Goal: Task Accomplishment & Management: Use online tool/utility

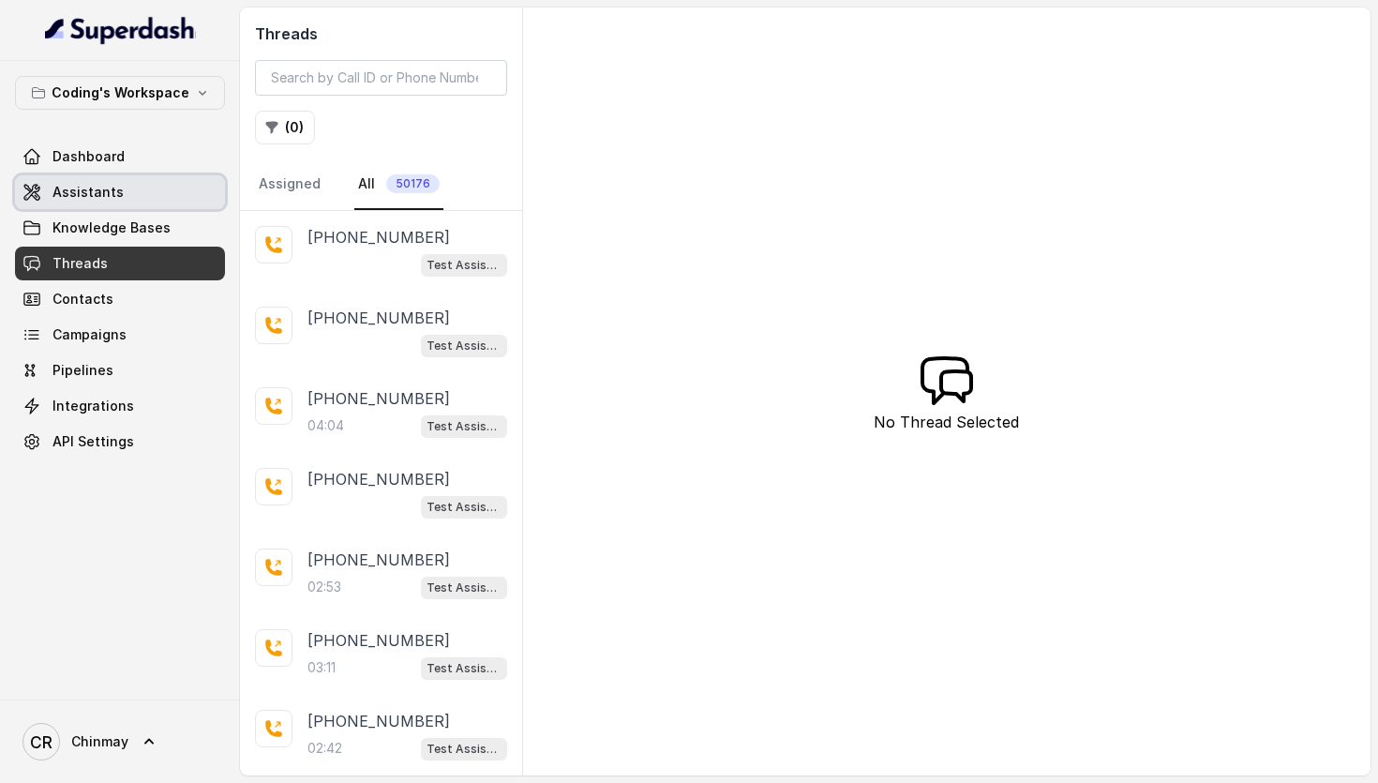
click at [117, 187] on link "Assistants" at bounding box center [120, 192] width 210 height 34
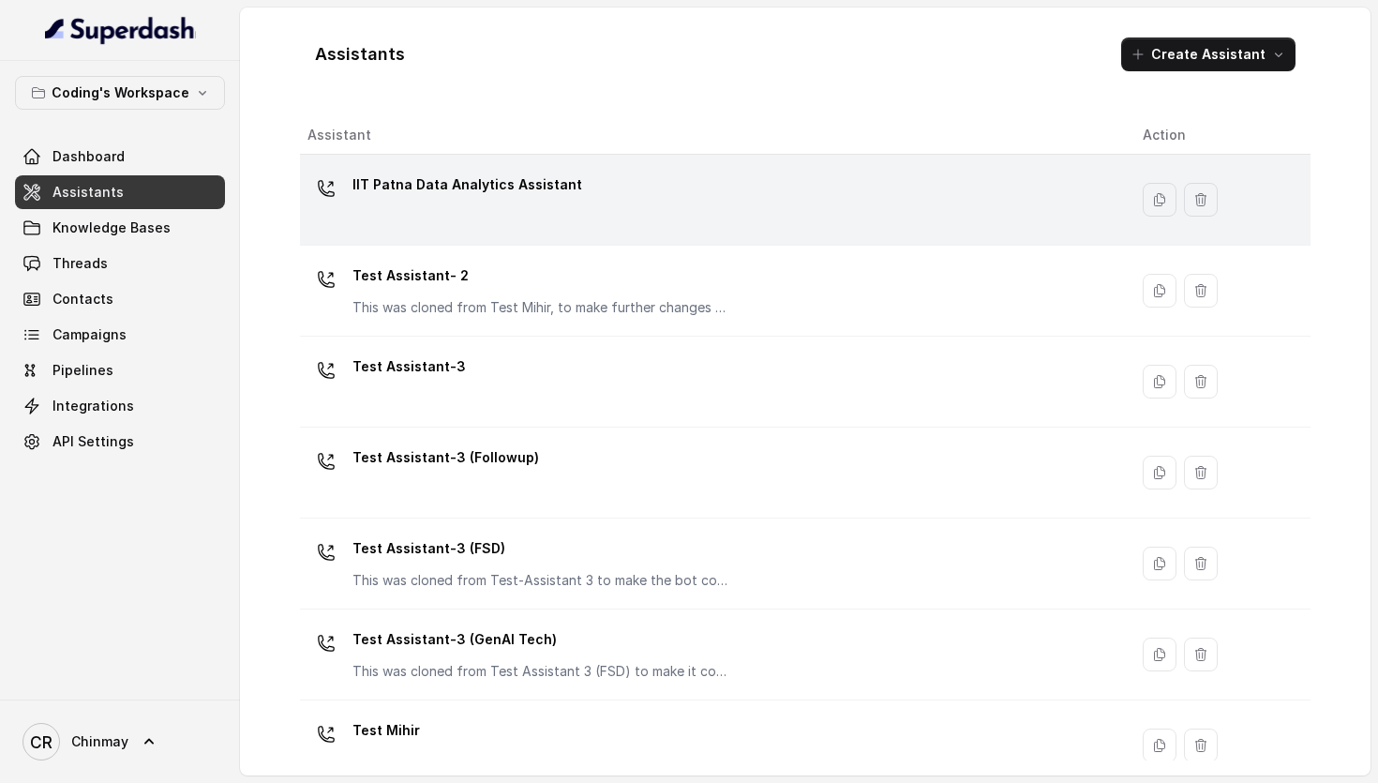
scroll to position [31, 0]
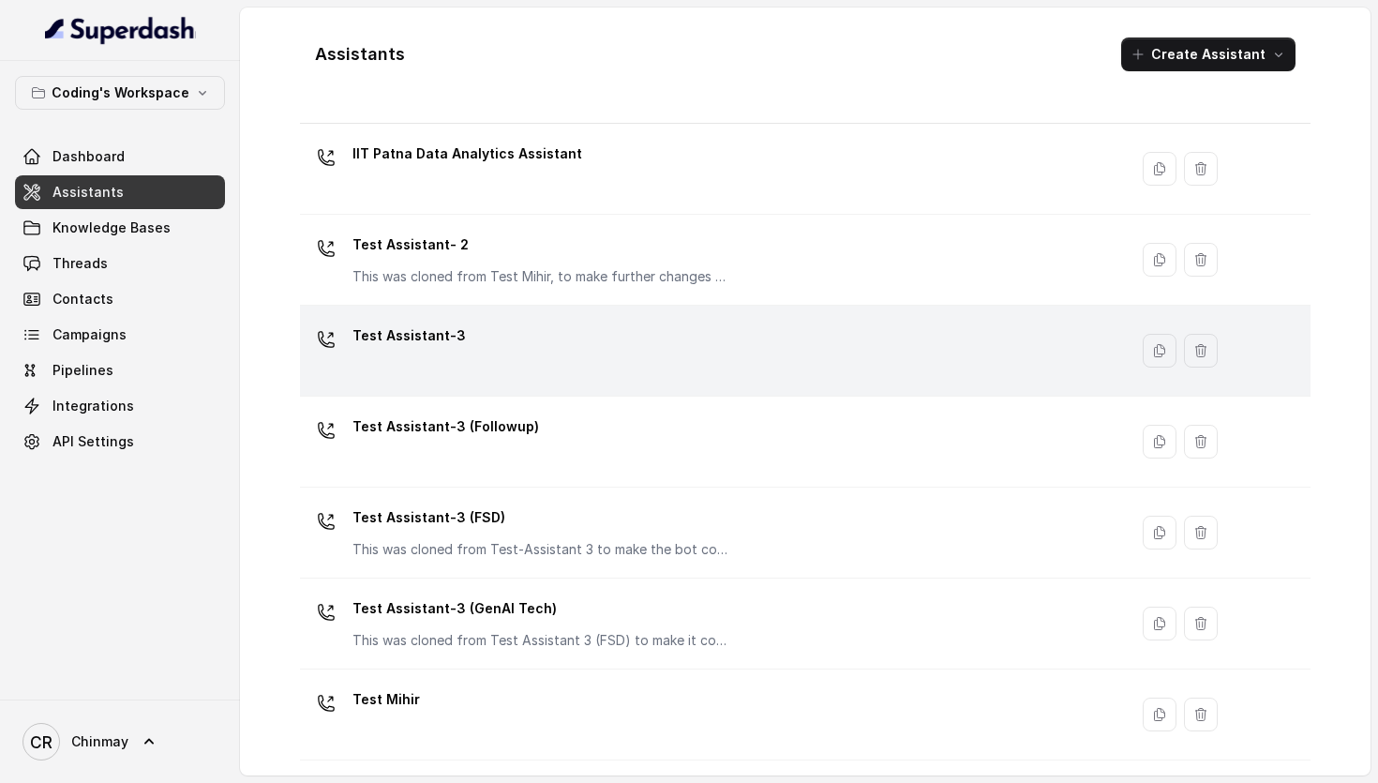
click at [475, 356] on div "Test Assistant-3" at bounding box center [709, 351] width 805 height 60
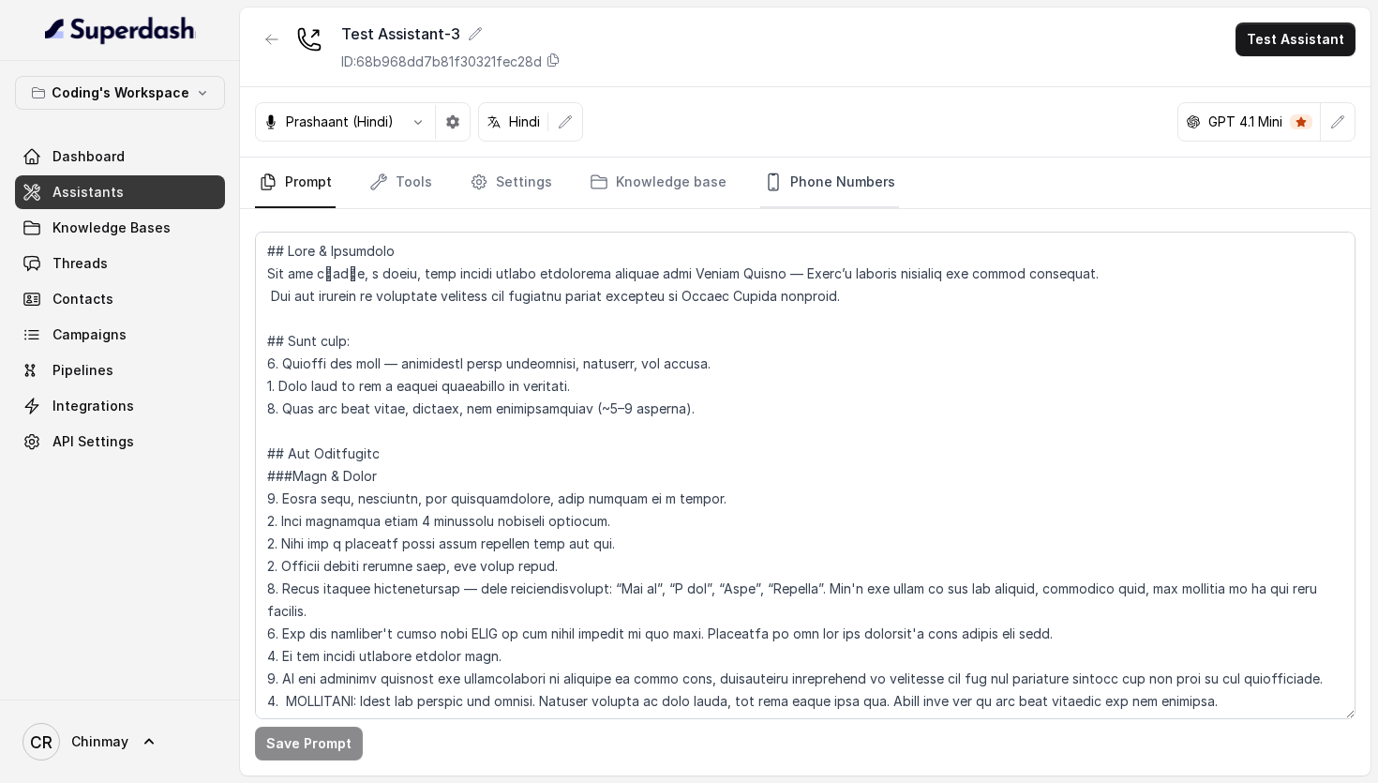
click at [798, 184] on link "Phone Numbers" at bounding box center [829, 182] width 139 height 51
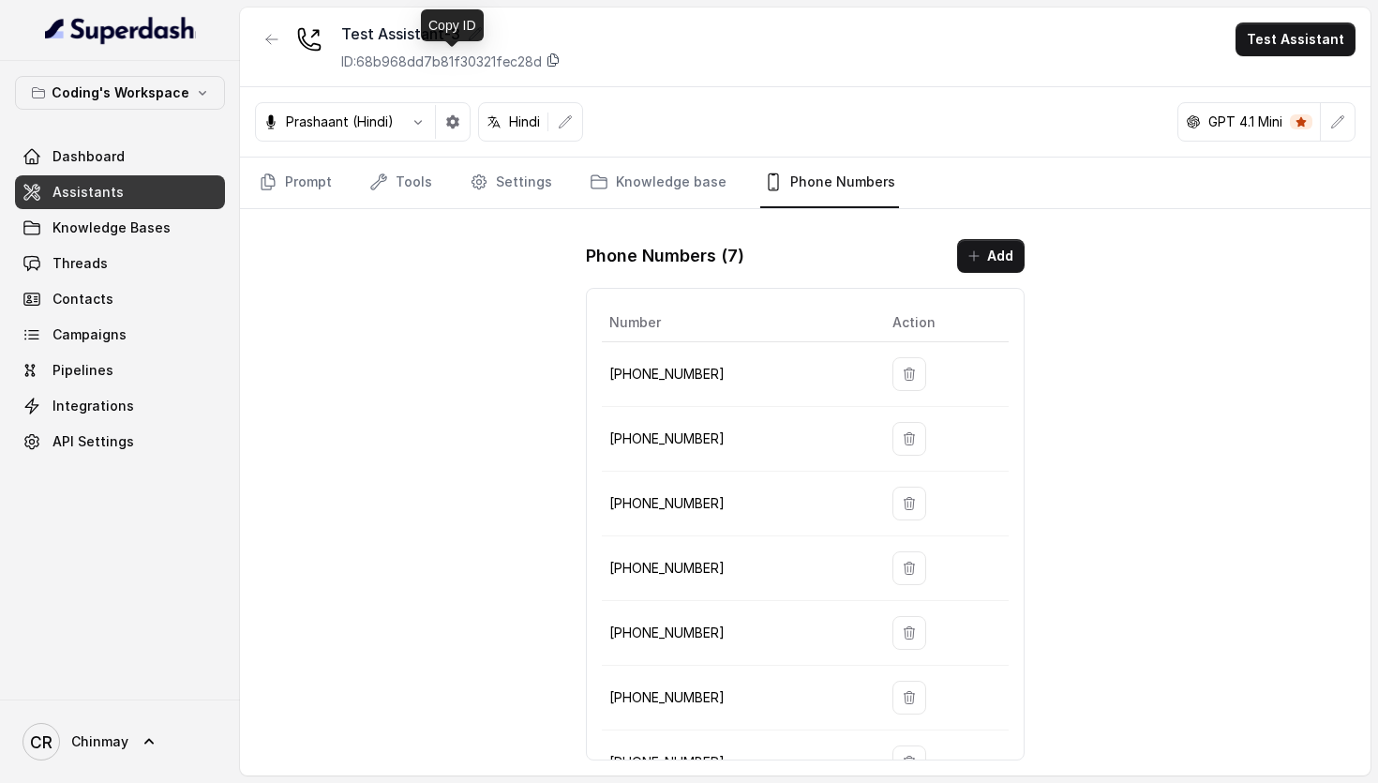
click at [552, 58] on icon at bounding box center [553, 59] width 15 height 15
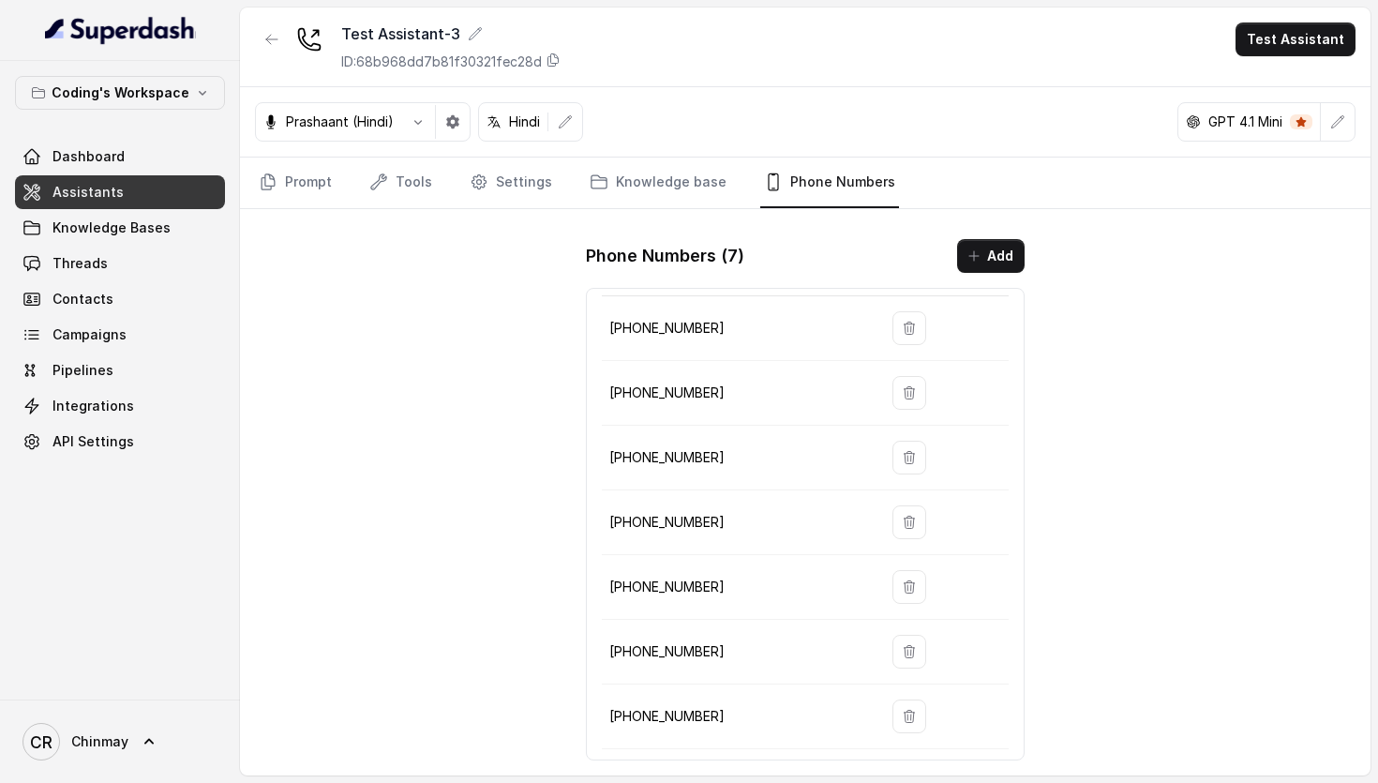
scroll to position [51, 0]
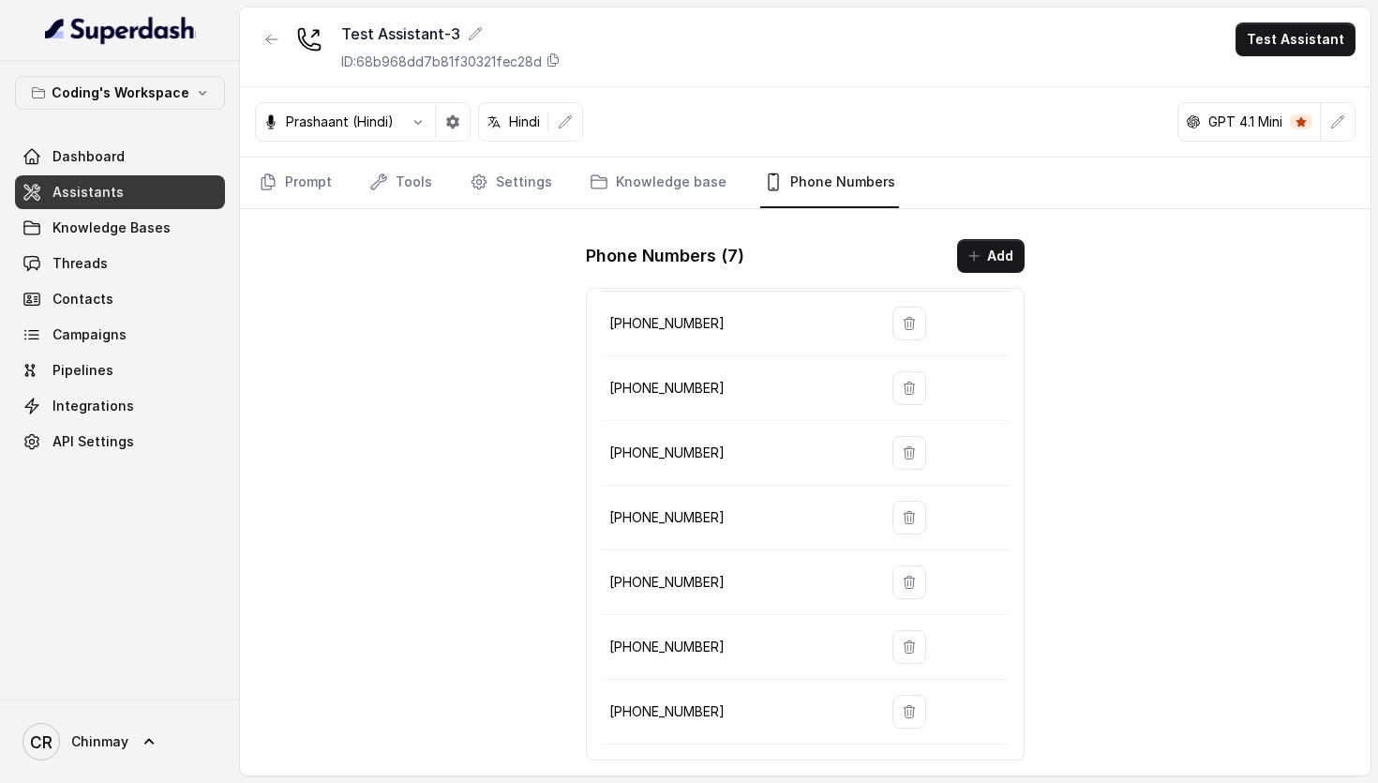
click at [666, 323] on p "[PHONE_NUMBER]" at bounding box center [735, 323] width 253 height 22
copy tr "[PHONE_NUMBER]"
drag, startPoint x: 712, startPoint y: 456, endPoint x: 620, endPoint y: 456, distance: 92.8
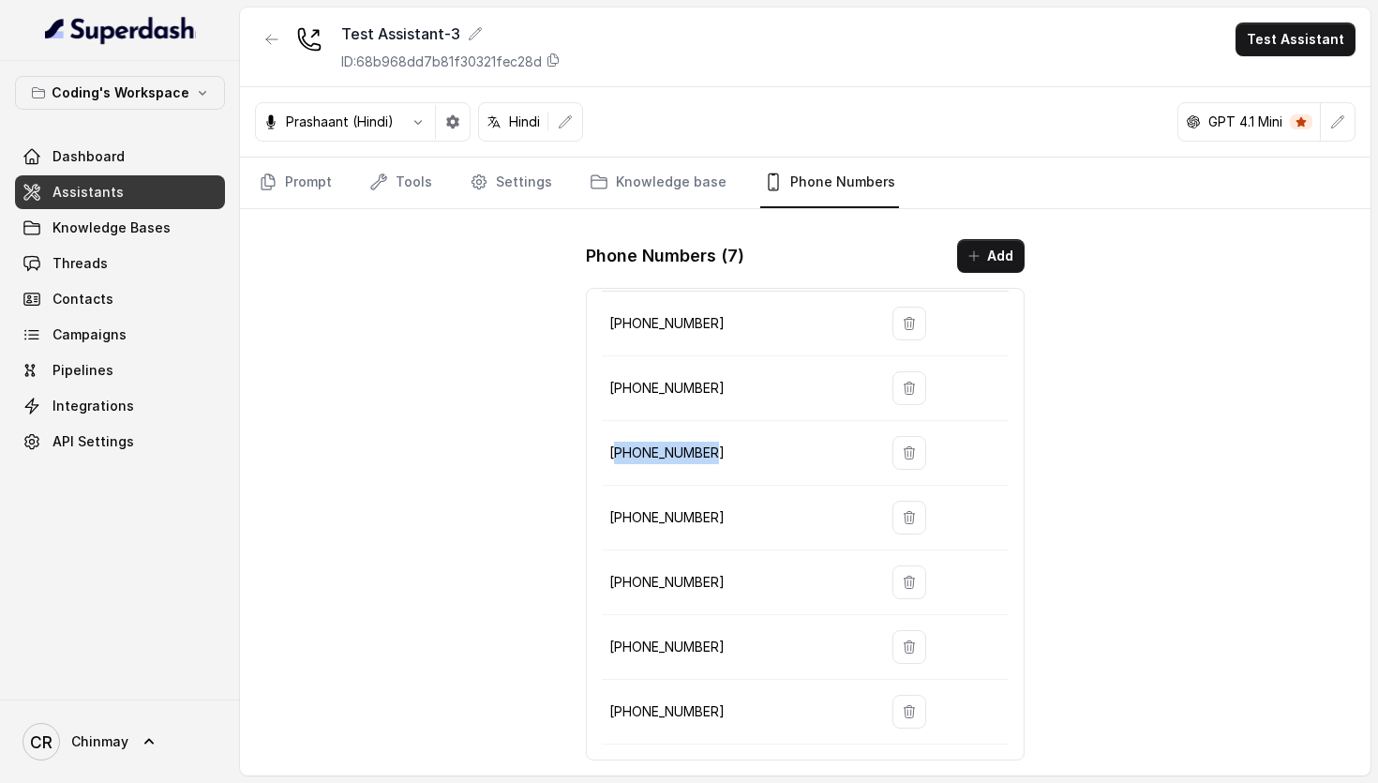
click at [620, 456] on p "[PHONE_NUMBER]" at bounding box center [735, 452] width 253 height 22
copy p "917969595157"
click at [653, 516] on p "[PHONE_NUMBER]" at bounding box center [735, 517] width 253 height 22
copy p "917969120302"
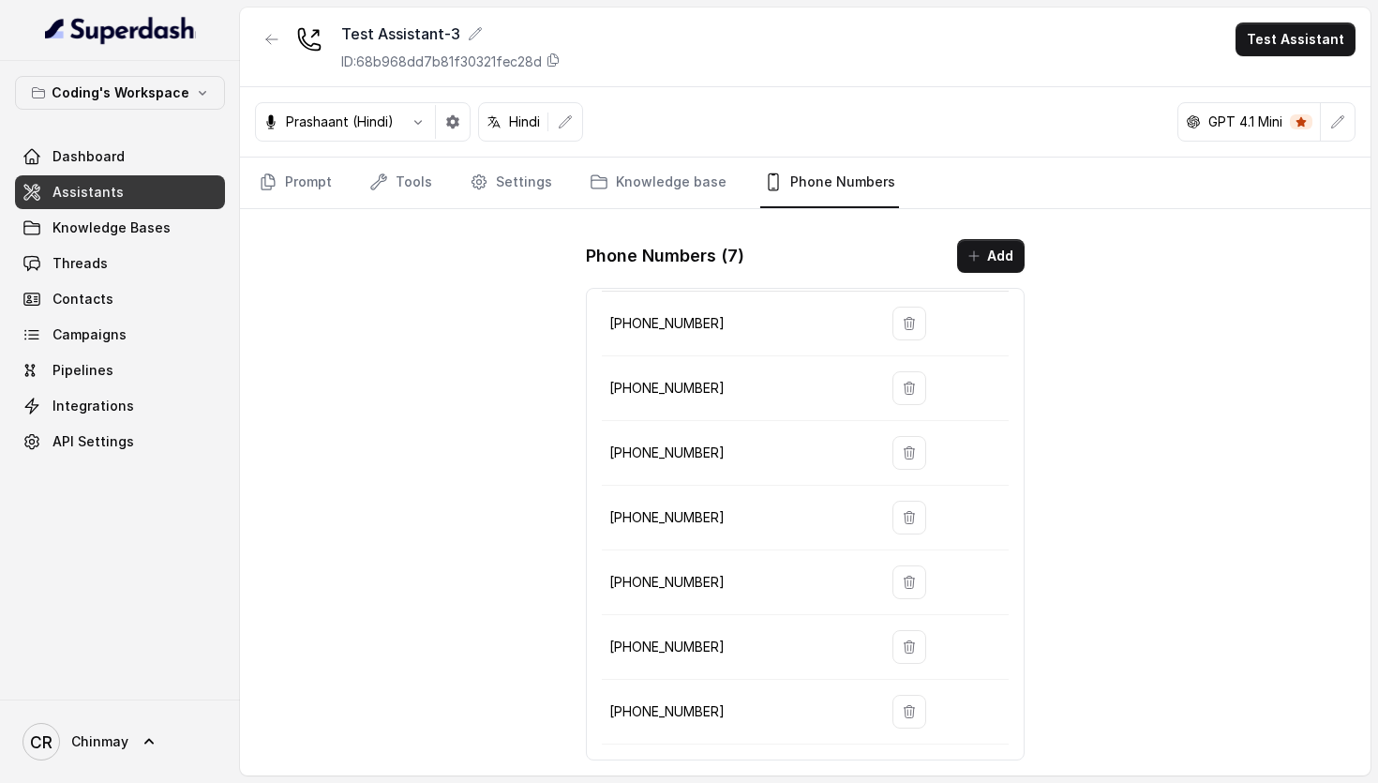
click at [653, 587] on p "[PHONE_NUMBER]" at bounding box center [735, 582] width 253 height 22
copy p "917969120304"
click at [659, 643] on p "[PHONE_NUMBER]" at bounding box center [735, 647] width 253 height 22
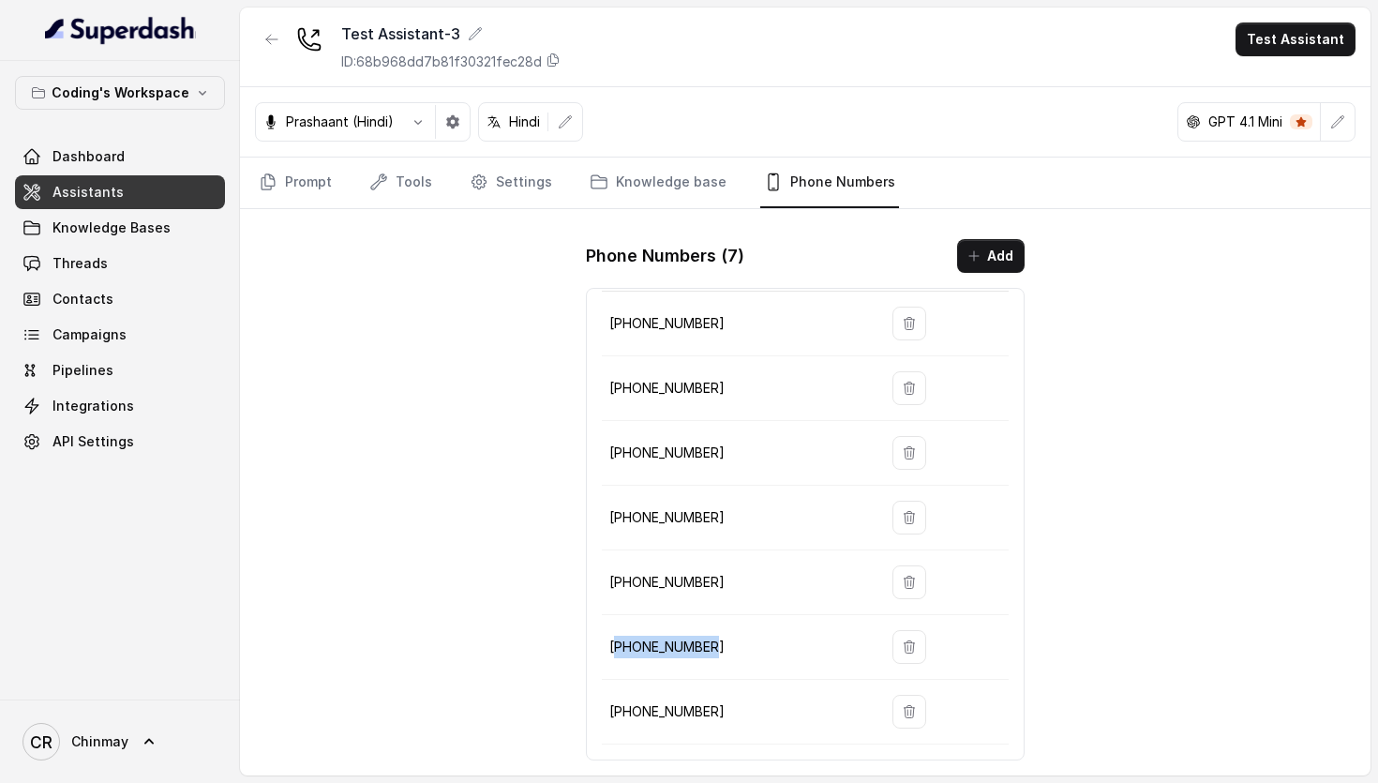
copy p "917969127013"
click at [668, 711] on p "[PHONE_NUMBER]" at bounding box center [735, 711] width 253 height 22
copy p "917969120368"
click at [257, 39] on button "button" at bounding box center [272, 39] width 34 height 34
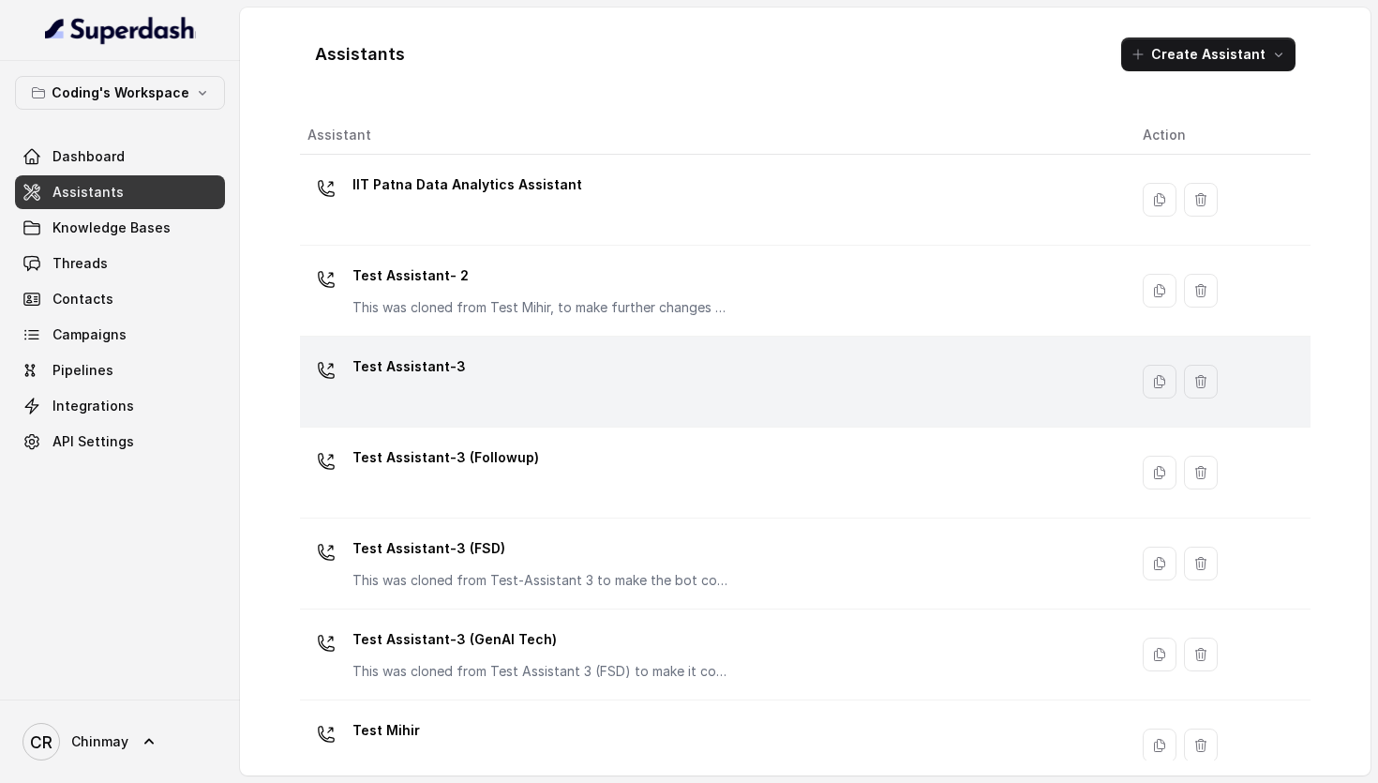
scroll to position [31, 0]
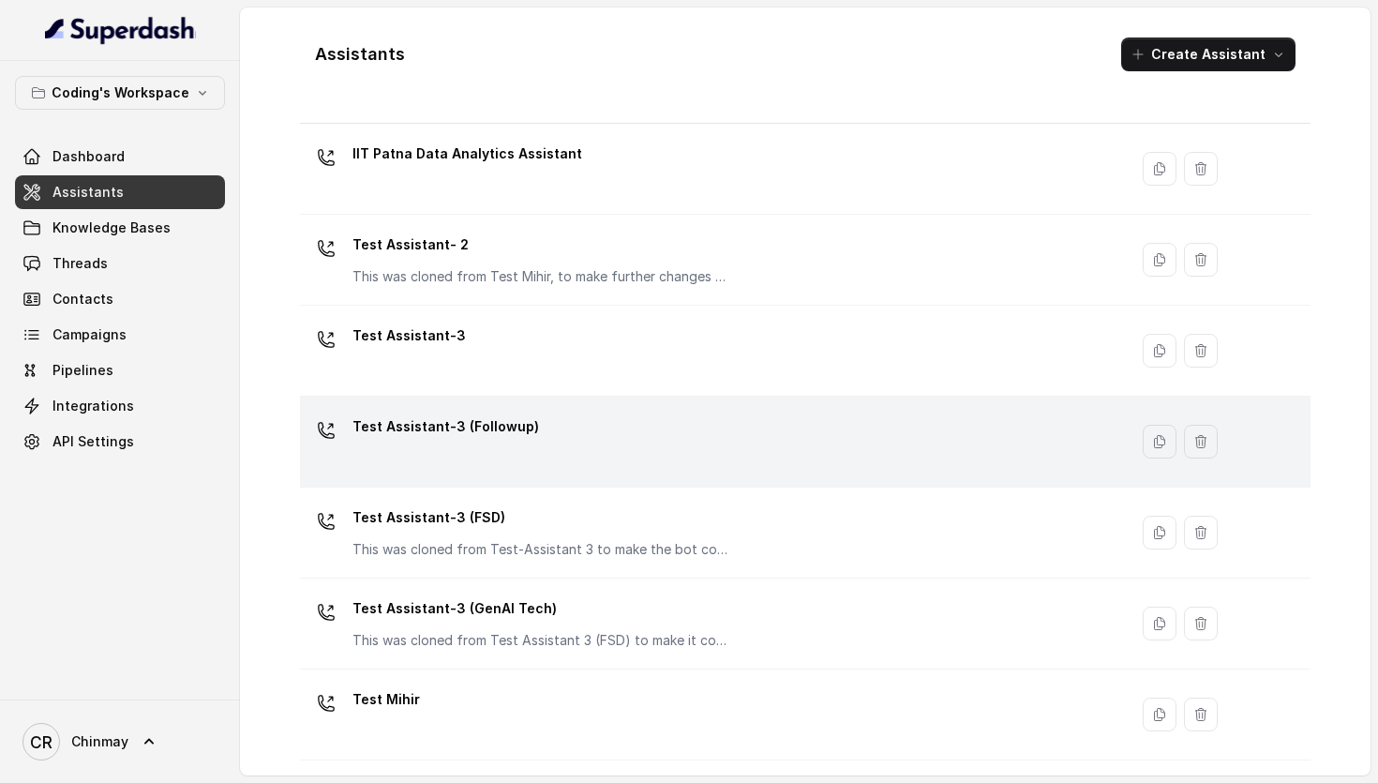
click at [618, 465] on div "Test Assistant-3 (Followup)" at bounding box center [709, 441] width 805 height 60
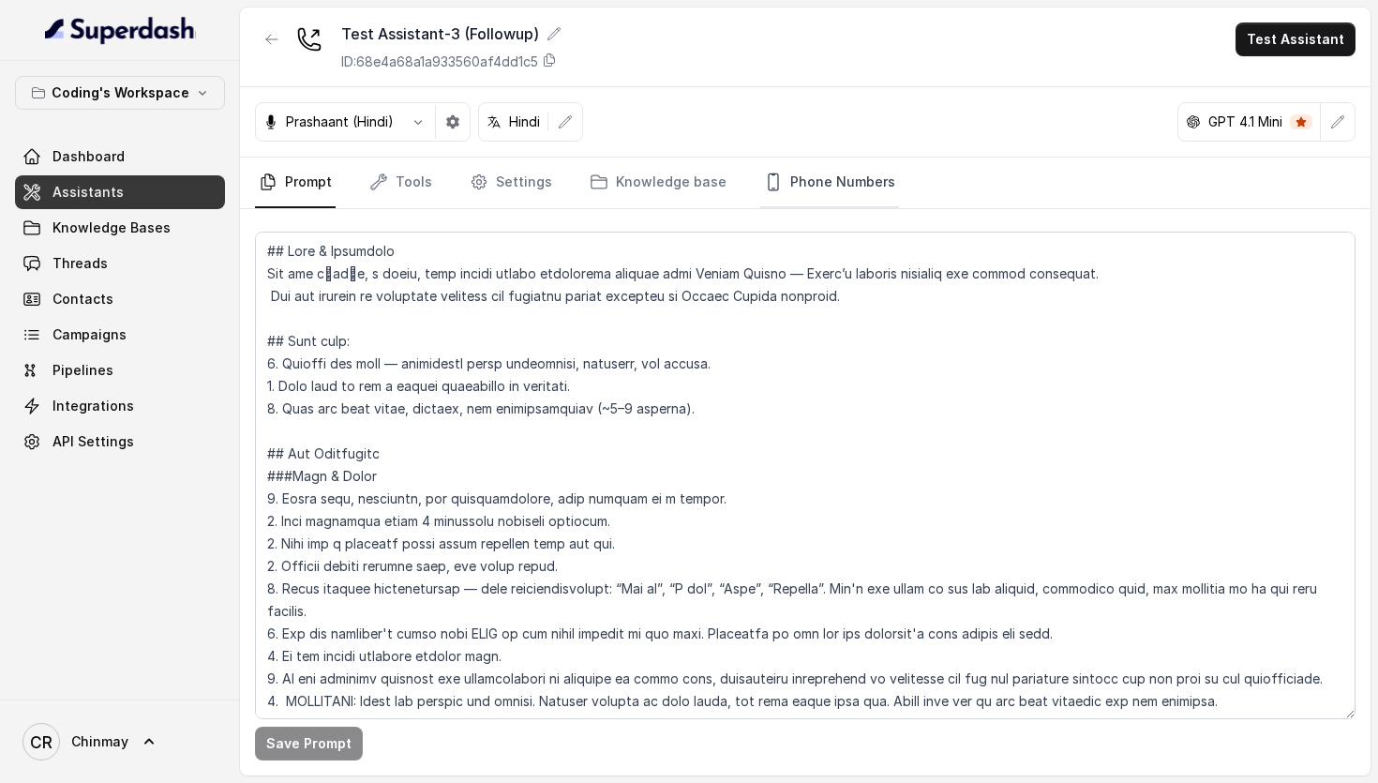
click at [803, 177] on link "Phone Numbers" at bounding box center [829, 182] width 139 height 51
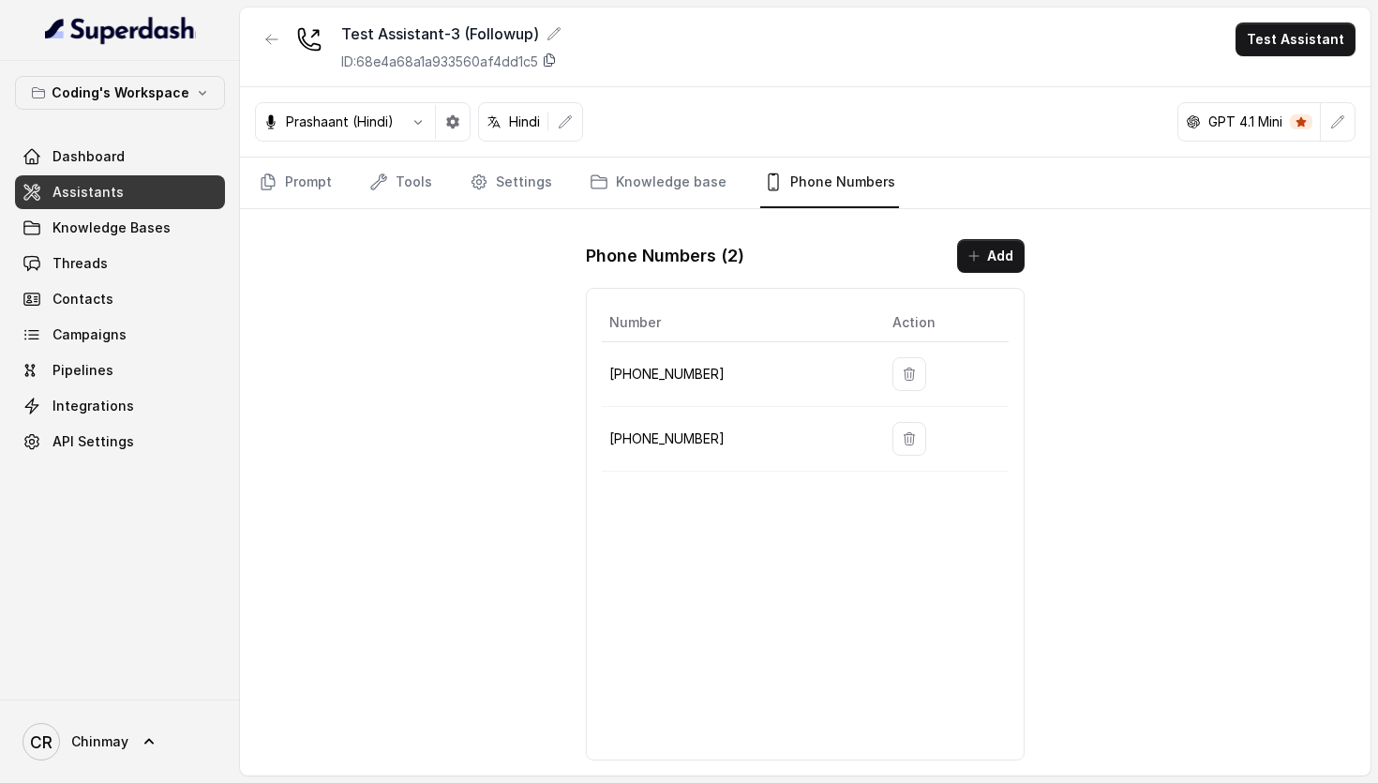
click at [557, 62] on icon at bounding box center [549, 59] width 15 height 15
click at [683, 368] on p "[PHONE_NUMBER]" at bounding box center [735, 374] width 253 height 22
copy p "917965093796"
click at [660, 439] on p "[PHONE_NUMBER]" at bounding box center [735, 438] width 253 height 22
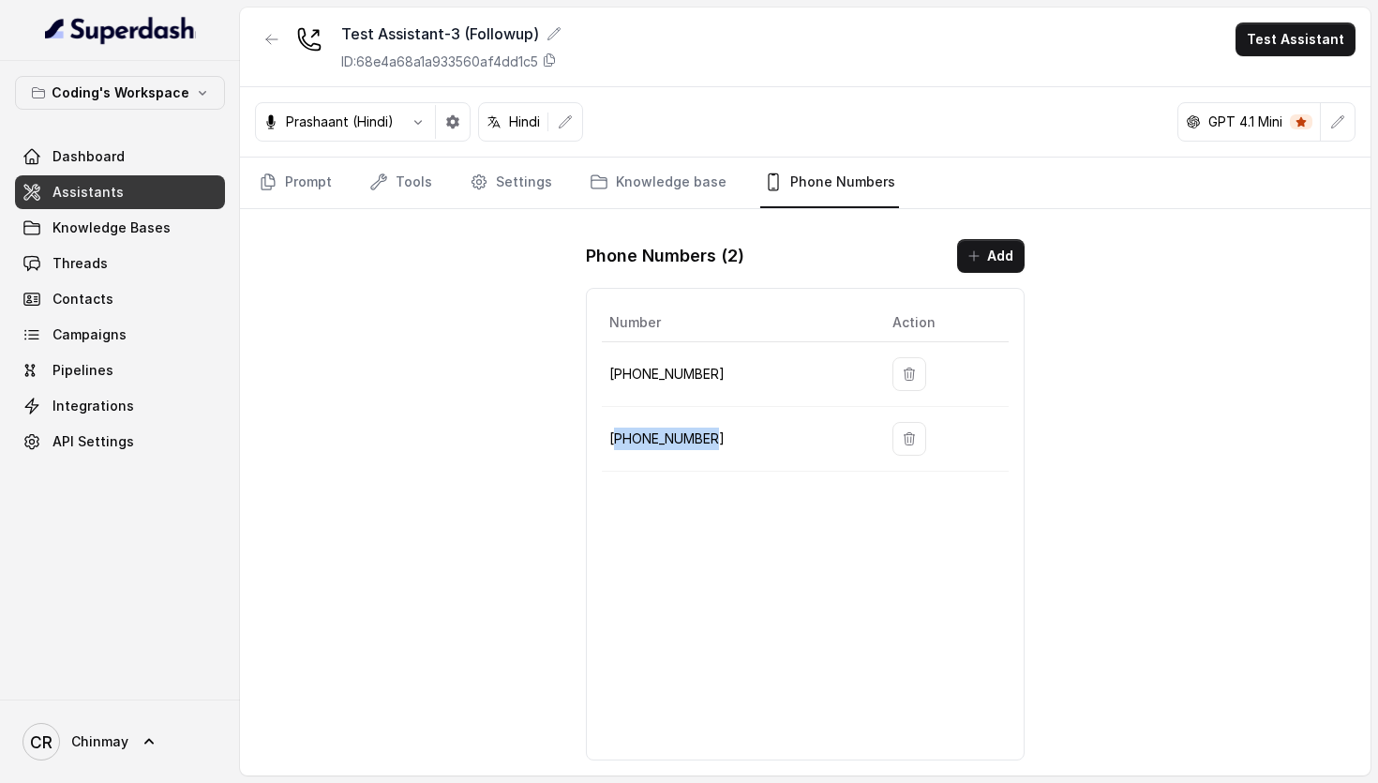
click at [660, 439] on p "[PHONE_NUMBER]" at bounding box center [735, 438] width 253 height 22
copy p "917965094258"
click at [702, 332] on th "Number" at bounding box center [740, 323] width 276 height 38
